Goal: Check status: Check status

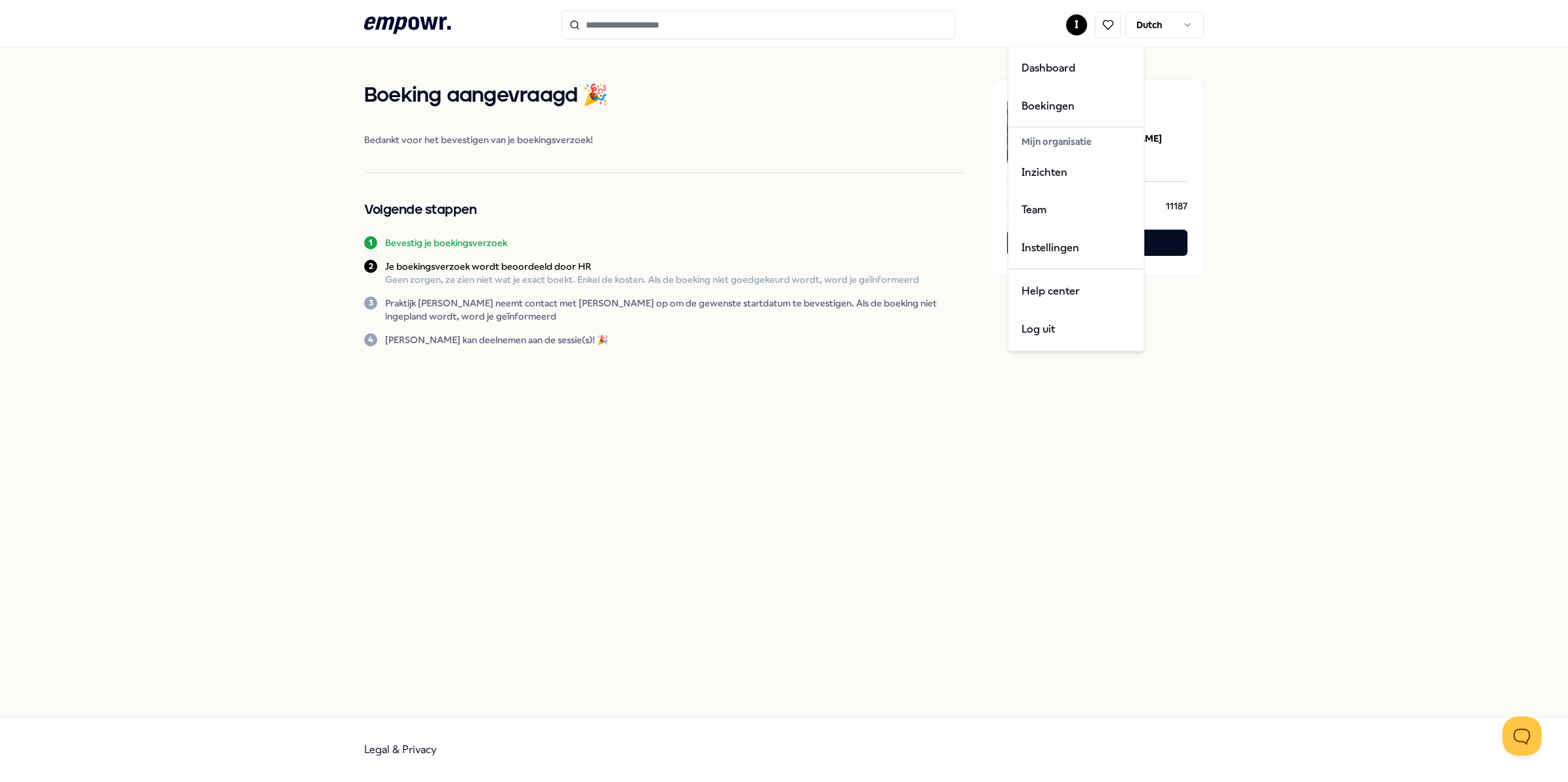
click at [1073, 23] on html ".empowr-logo_svg__cls-1{fill:#03032f} I Dutch Boeking aangevraagd 🎉 Bedankt voo…" at bounding box center [784, 391] width 1568 height 782
click at [1040, 102] on div "Boekingen" at bounding box center [1075, 106] width 130 height 38
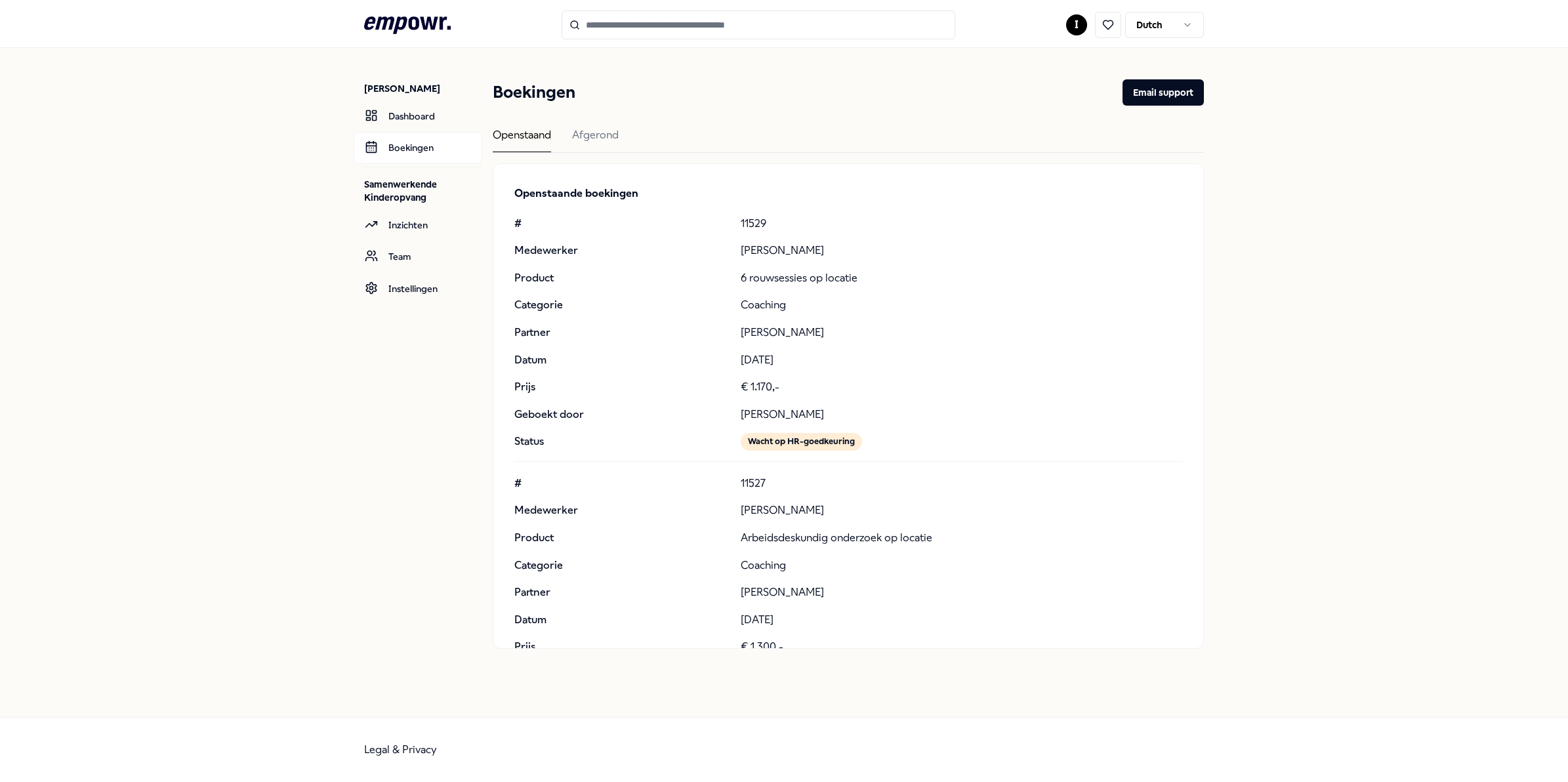
click at [1326, 107] on div "[PERSON_NAME] Dashboard Boekingen Samenwerkende Kinderopvang Inzichten Team Ins…" at bounding box center [784, 382] width 1568 height 669
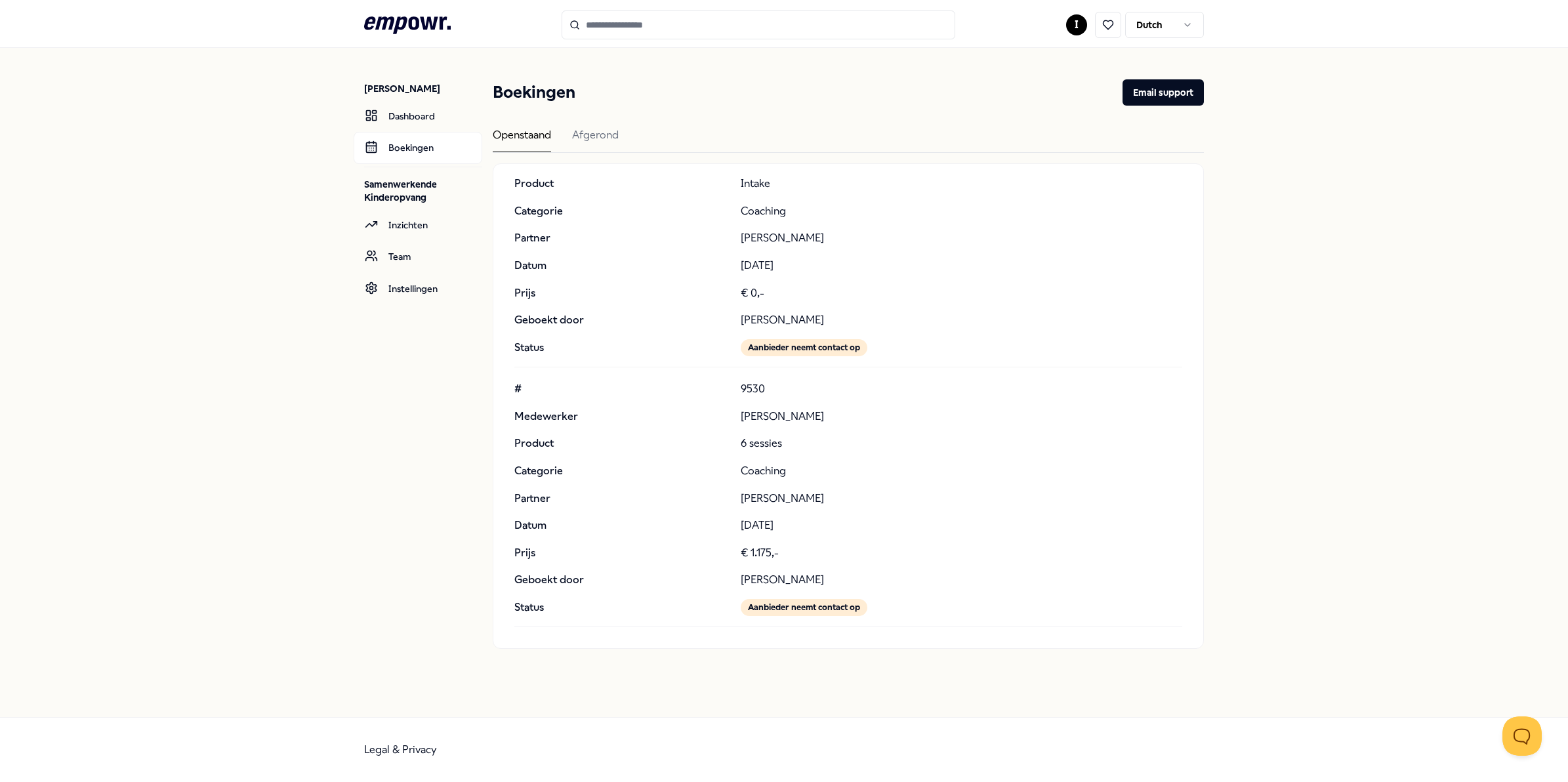
scroll to position [7154, 0]
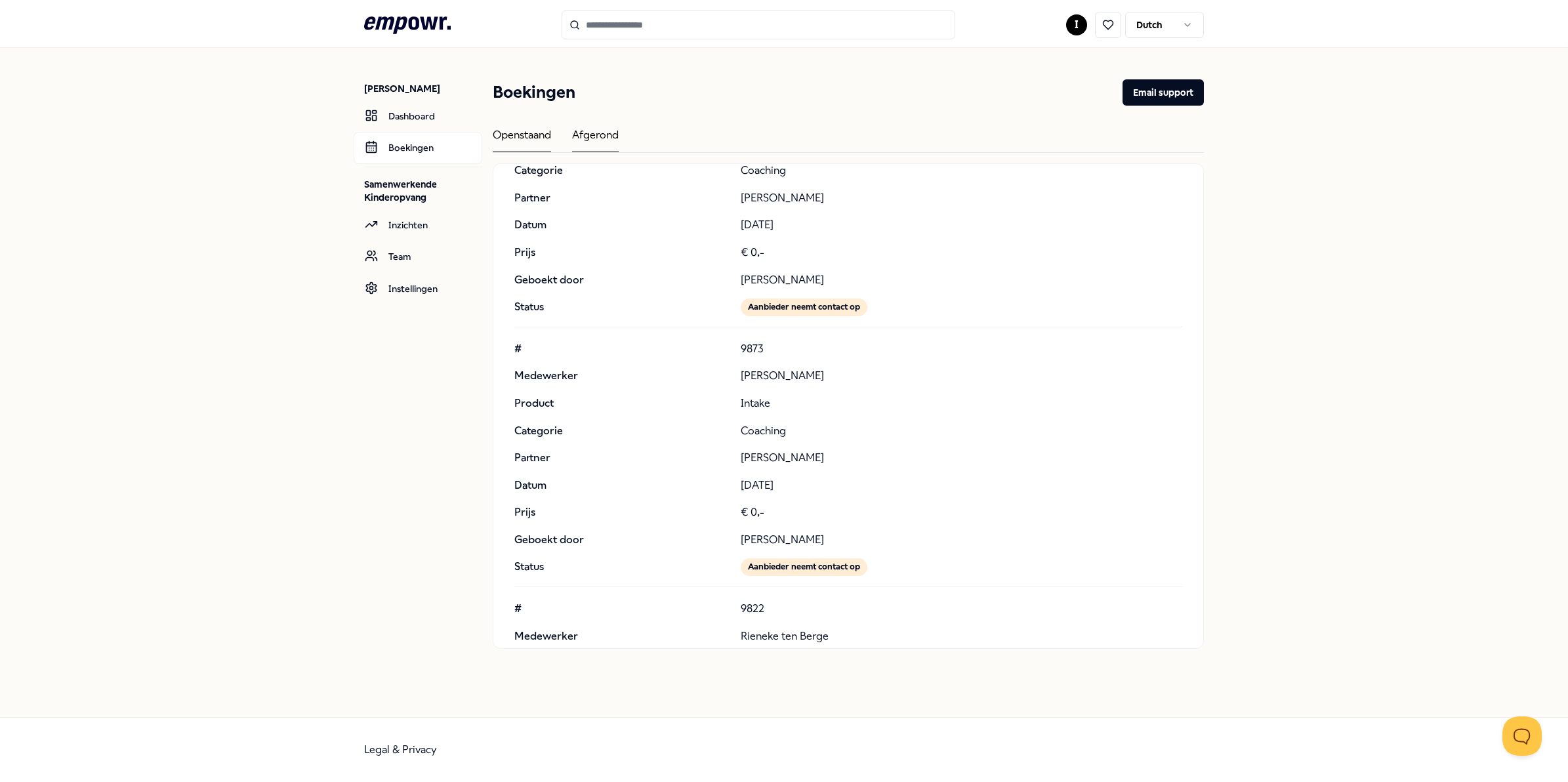
click at [614, 129] on div "Afgerond" at bounding box center [595, 139] width 46 height 26
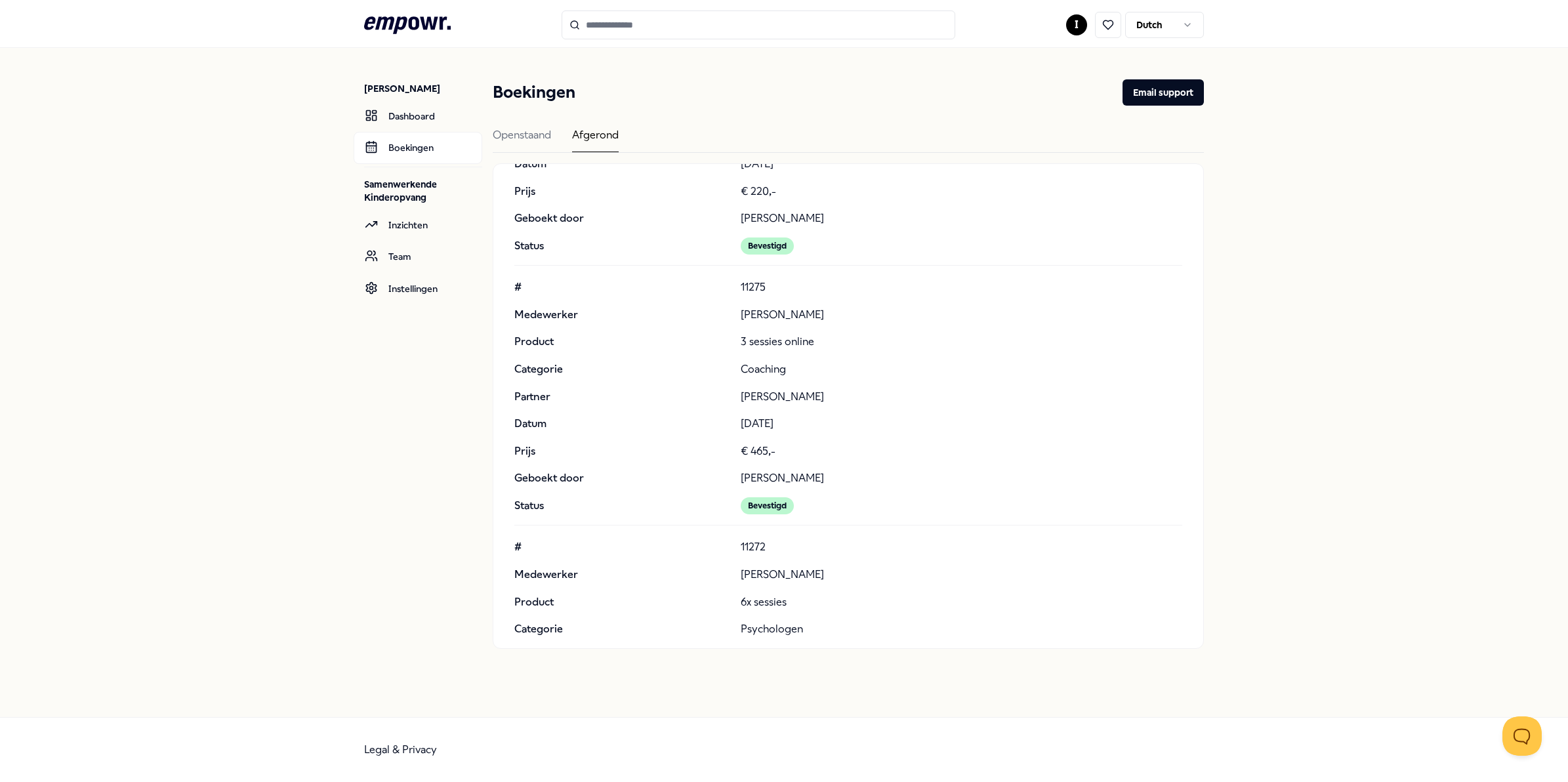
scroll to position [5267, 0]
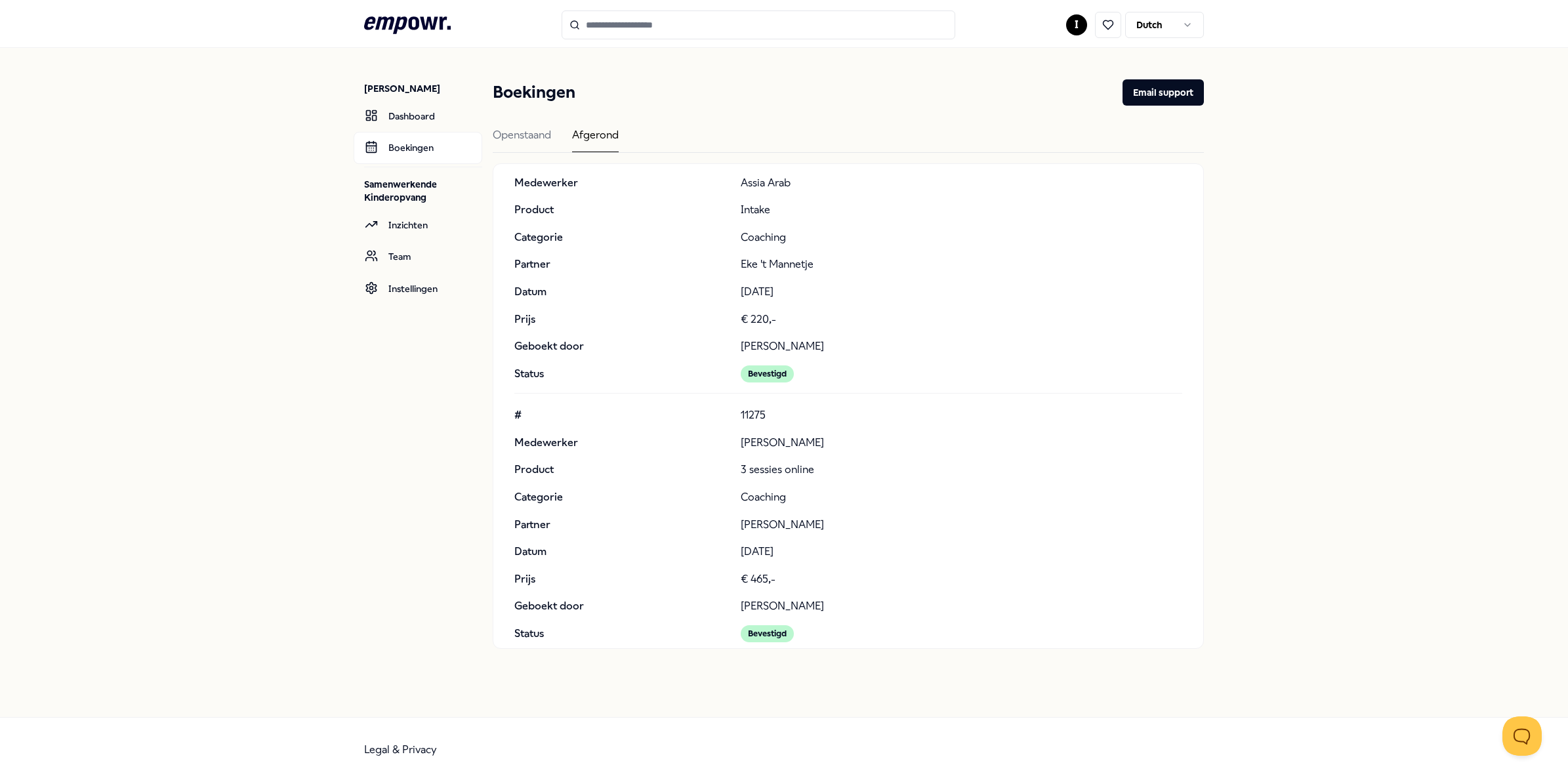
click at [997, 129] on div "Openstaand Afgerond" at bounding box center [848, 140] width 711 height 26
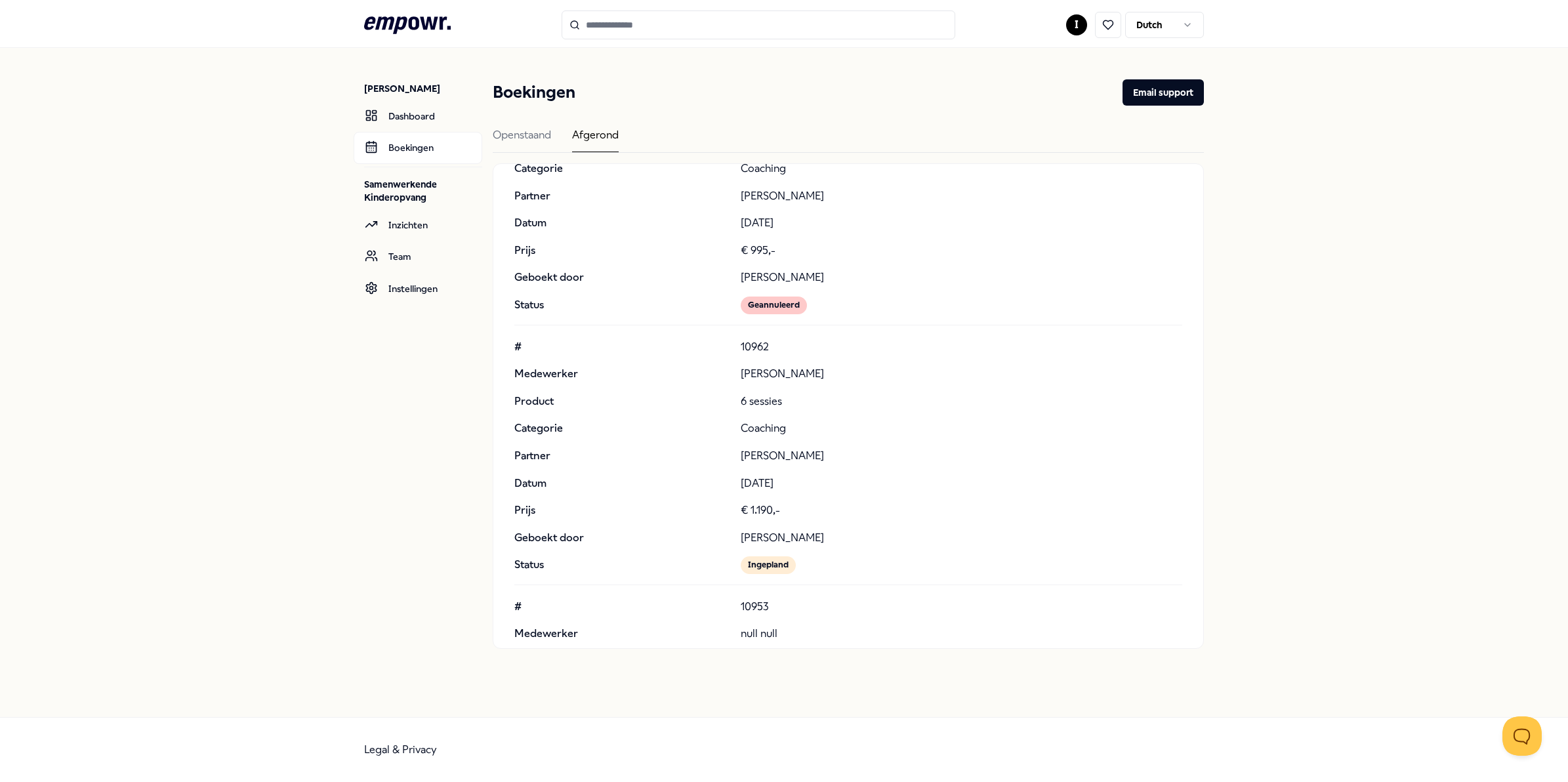
scroll to position [24920, 0]
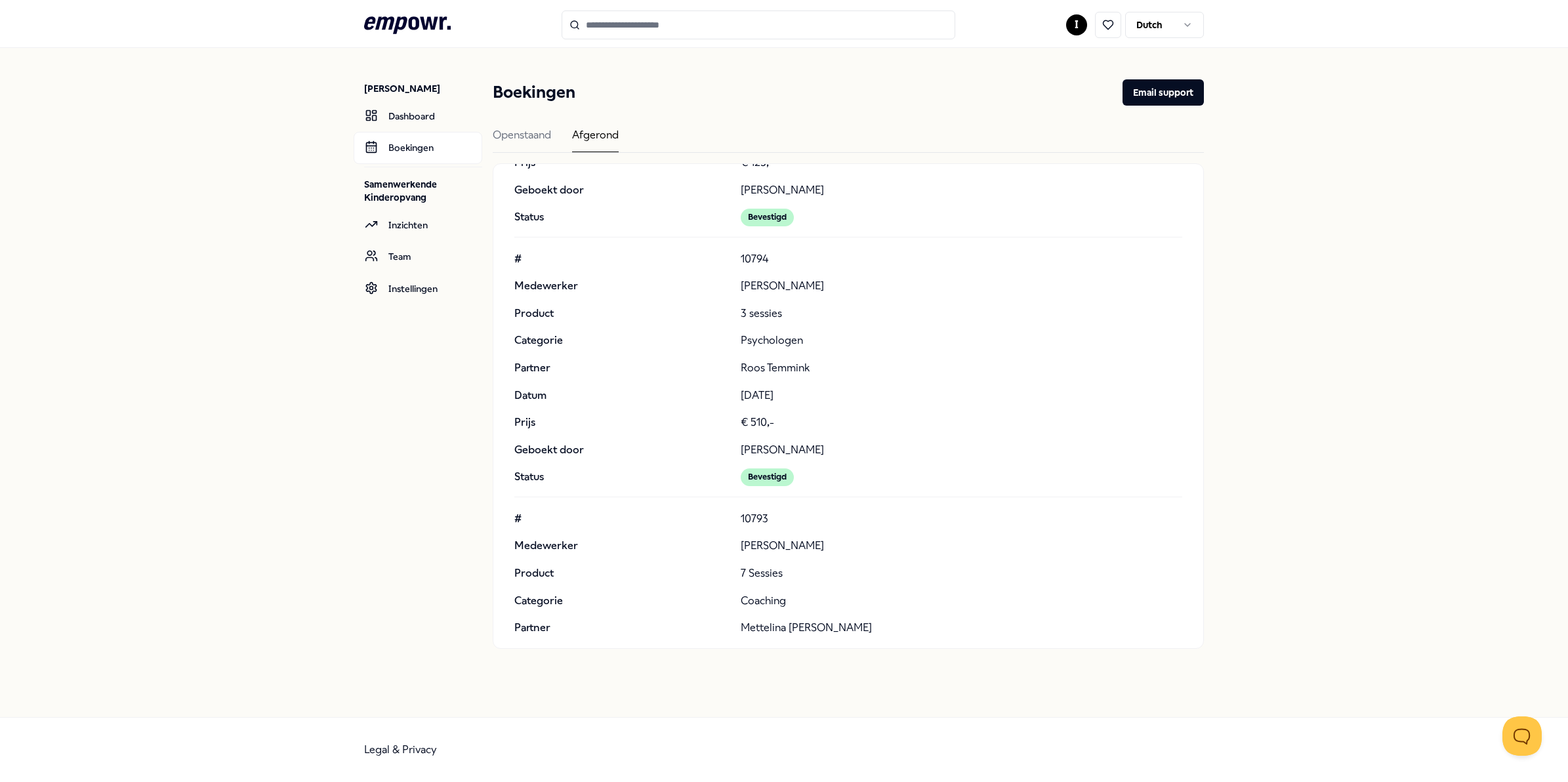
drag, startPoint x: 1316, startPoint y: 113, endPoint x: 1334, endPoint y: 95, distance: 25.5
click at [1316, 113] on div "[PERSON_NAME] Dashboard Boekingen Samenwerkende Kinderopvang Inzichten Team Ins…" at bounding box center [784, 382] width 1568 height 669
click at [1337, 148] on div "[PERSON_NAME] Dashboard Boekingen Samenwerkende Kinderopvang Inzichten Team Ins…" at bounding box center [784, 382] width 1568 height 669
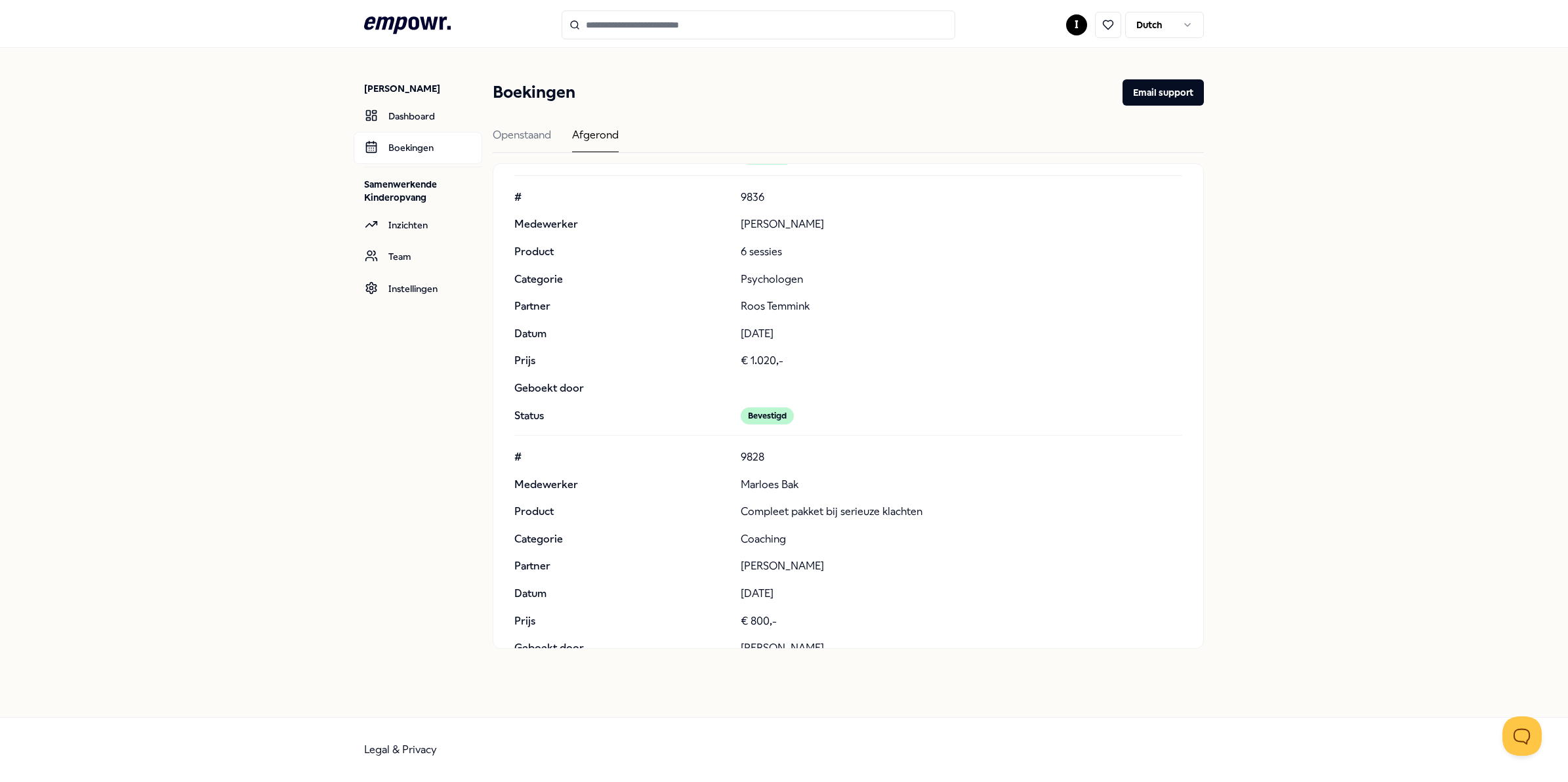
scroll to position [60330, 0]
